Goal: Information Seeking & Learning: Find specific fact

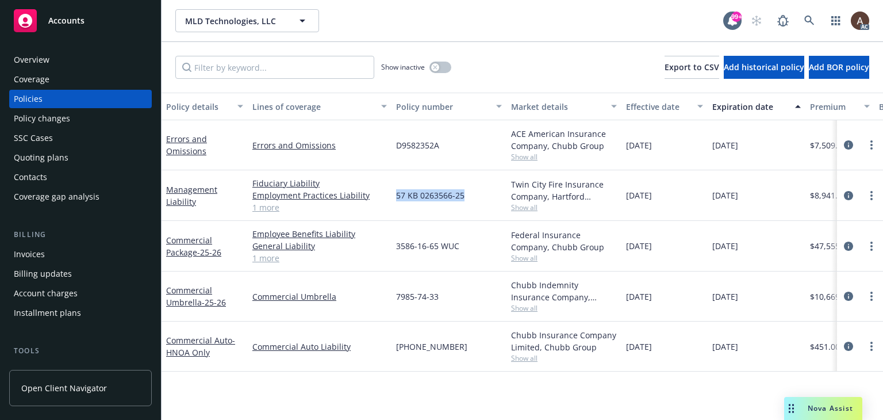
drag, startPoint x: 396, startPoint y: 195, endPoint x: 465, endPoint y: 197, distance: 69.0
click at [465, 197] on div "57 KB 0263566-25" at bounding box center [448, 195] width 115 height 51
copy span "57 KB 0263566-25"
click at [57, 117] on div "Policy changes" at bounding box center [42, 118] width 56 height 18
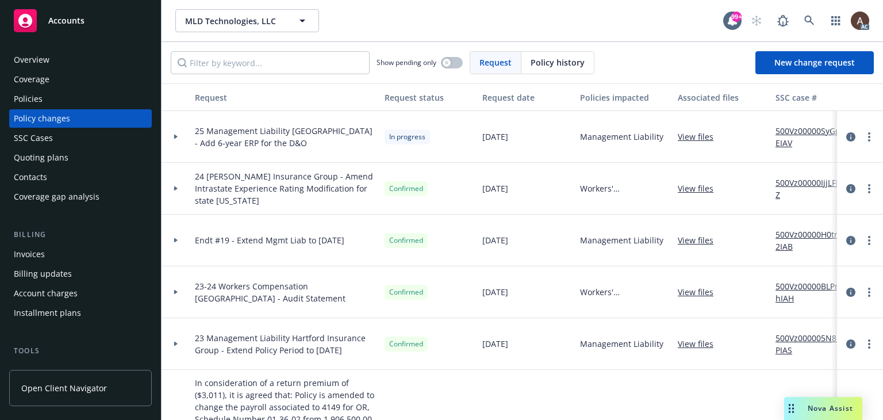
drag, startPoint x: 175, startPoint y: 136, endPoint x: 183, endPoint y: 137, distance: 8.1
click at [175, 136] on icon at bounding box center [175, 136] width 3 height 5
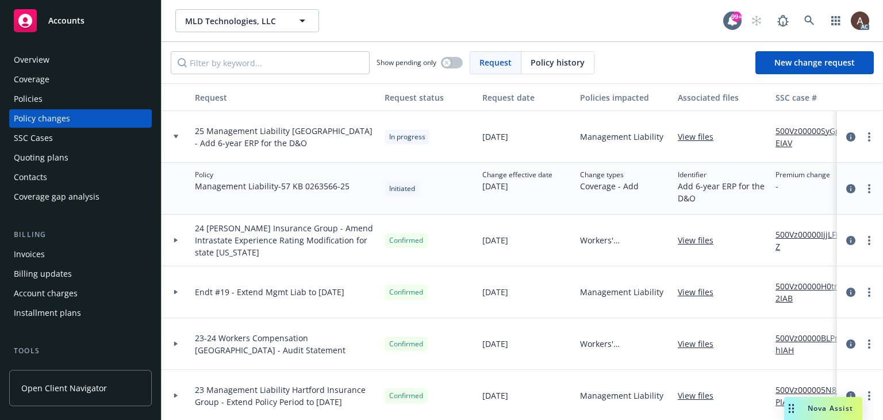
drag, startPoint x: 70, startPoint y: 102, endPoint x: 80, endPoint y: 105, distance: 11.3
click at [70, 102] on div "Policies" at bounding box center [80, 99] width 133 height 18
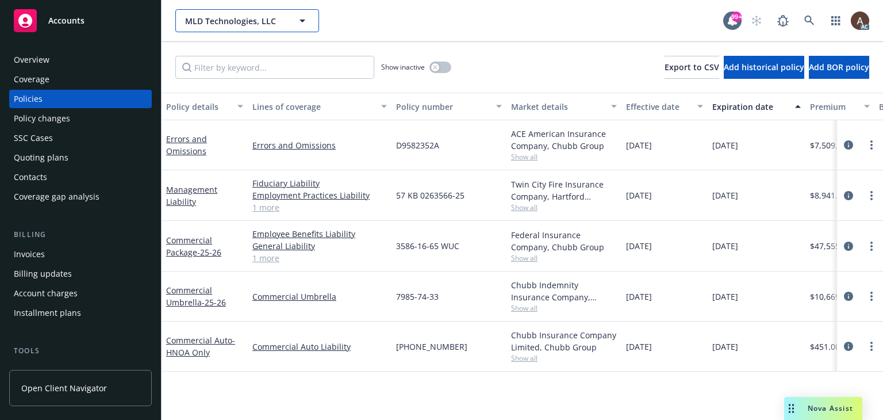
click at [251, 24] on div "MLD Technologies, LLC" at bounding box center [247, 20] width 144 height 23
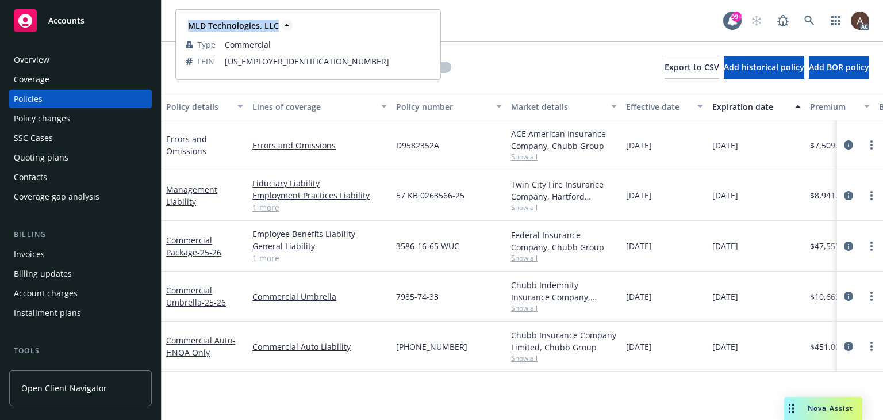
drag, startPoint x: 189, startPoint y: 29, endPoint x: 275, endPoint y: 30, distance: 86.8
click at [275, 30] on strong "MLD Technologies, LLC" at bounding box center [233, 25] width 91 height 11
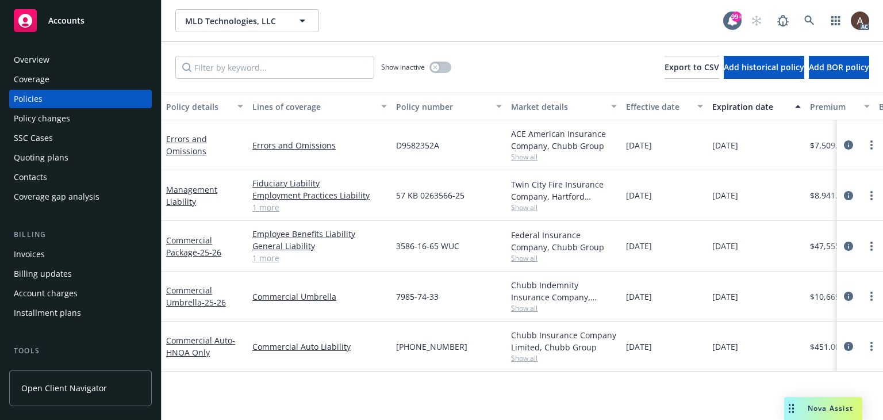
copy strong "MLD Technologies, LLC"
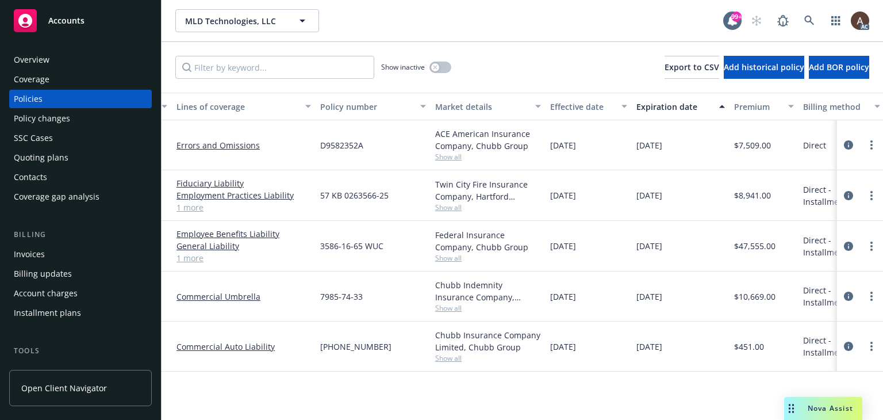
scroll to position [0, 388]
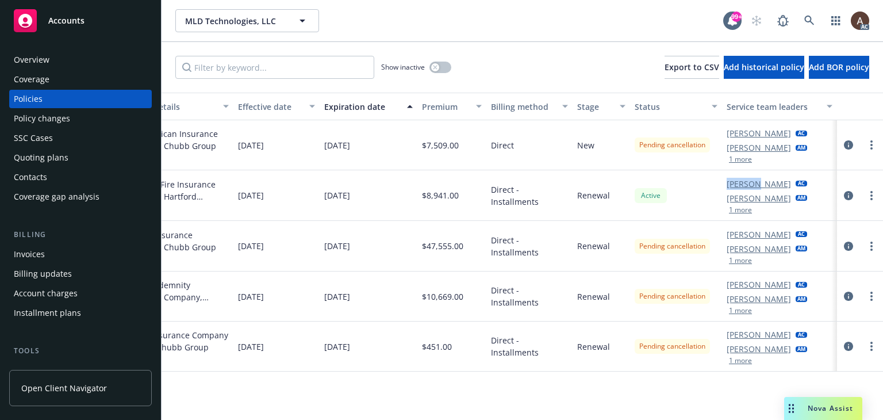
drag, startPoint x: 722, startPoint y: 184, endPoint x: 753, endPoint y: 186, distance: 31.6
click at [753, 186] on div "Management Liability Fiduciary Liability Employment Practices Liability Directo…" at bounding box center [328, 195] width 1109 height 51
copy div "[PERSON_NAME]"
drag, startPoint x: 186, startPoint y: 20, endPoint x: 240, endPoint y: 22, distance: 54.1
click at [240, 22] on span "MLD Technologies, LLC" at bounding box center [234, 21] width 99 height 12
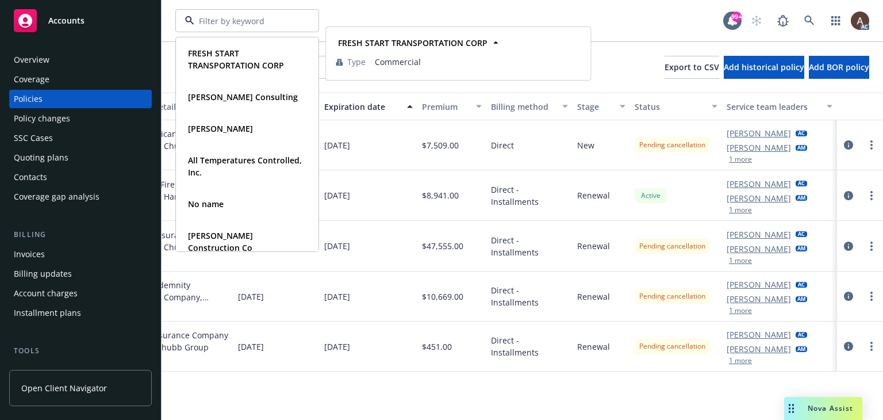
click at [117, 20] on div "Accounts" at bounding box center [80, 20] width 133 height 23
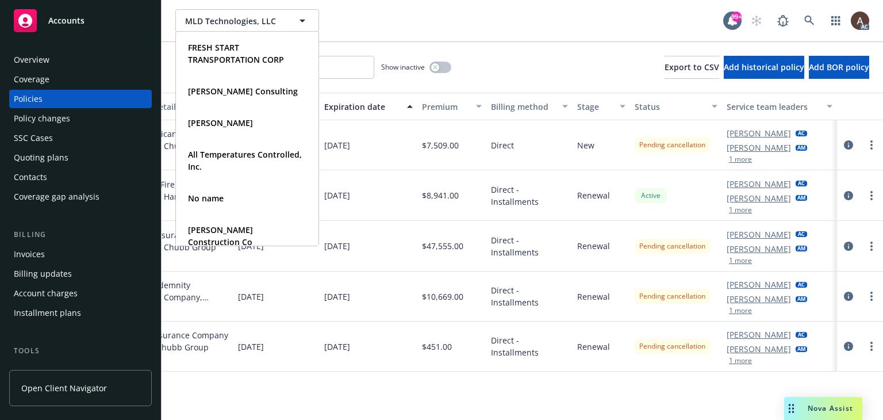
click at [76, 57] on div "Overview" at bounding box center [80, 60] width 133 height 18
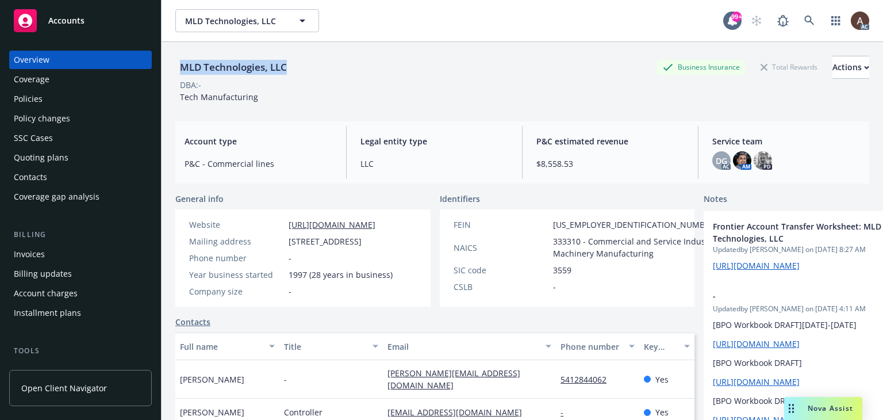
drag, startPoint x: 180, startPoint y: 69, endPoint x: 288, endPoint y: 68, distance: 108.1
click at [288, 68] on div "MLD Technologies, LLC" at bounding box center [233, 67] width 116 height 15
copy div "MLD Technologies, LLC"
click at [72, 118] on div "Policy changes" at bounding box center [80, 118] width 133 height 18
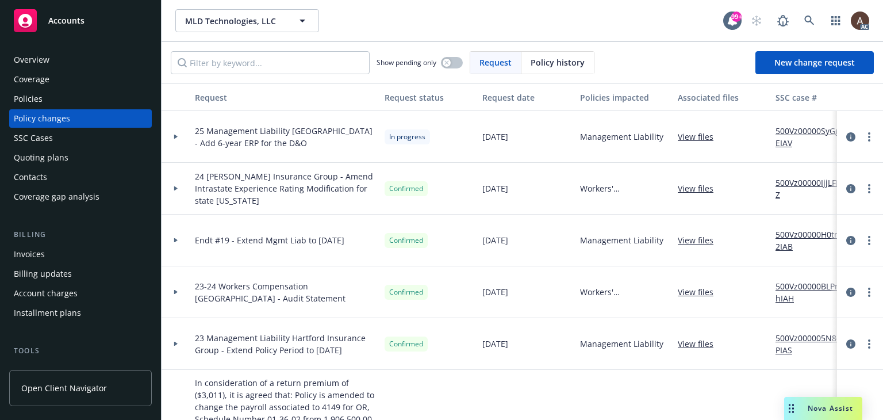
click at [177, 135] on icon at bounding box center [176, 136] width 5 height 4
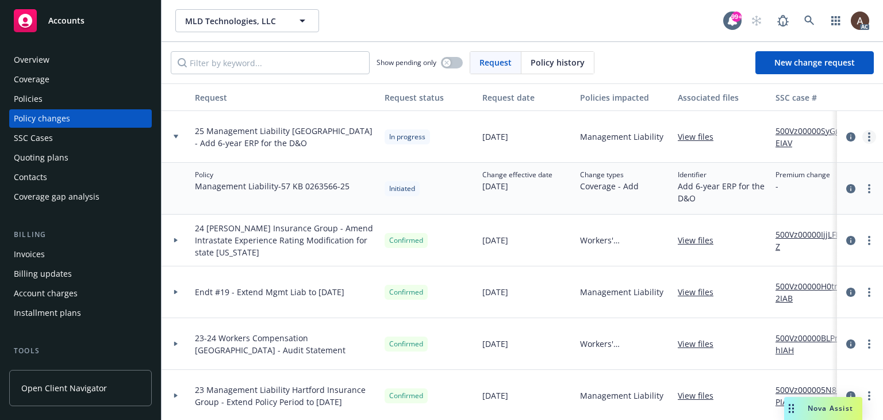
click at [862, 132] on link "more" at bounding box center [869, 137] width 14 height 14
click at [728, 160] on link "Copy logging email" at bounding box center [768, 160] width 197 height 23
